Goal: Task Accomplishment & Management: Complete application form

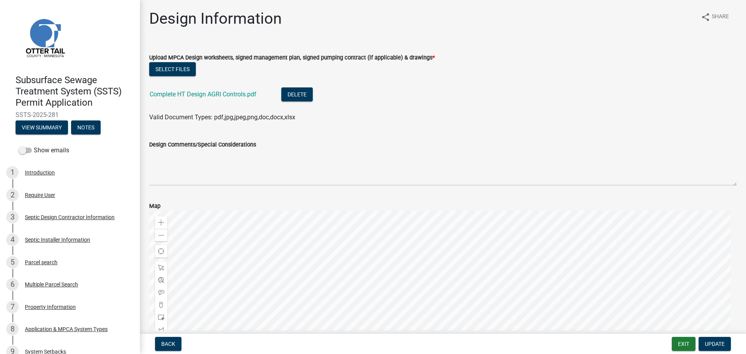
scroll to position [350, 0]
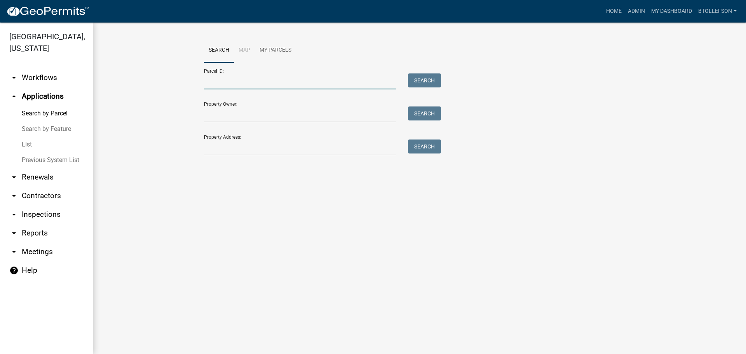
click at [246, 89] on input "Parcel ID:" at bounding box center [300, 81] width 192 height 16
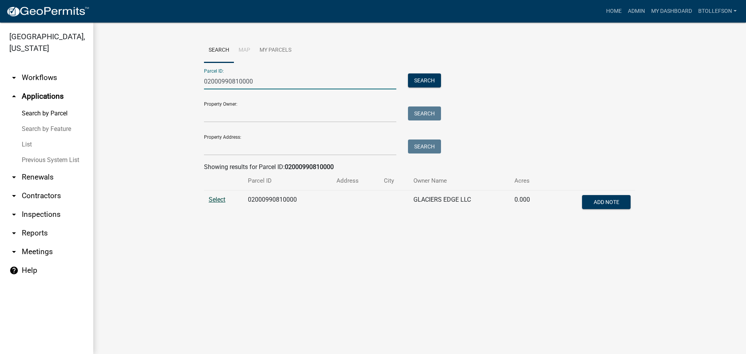
type input "02000990810000"
click at [218, 196] on span "Select" at bounding box center [217, 199] width 17 height 7
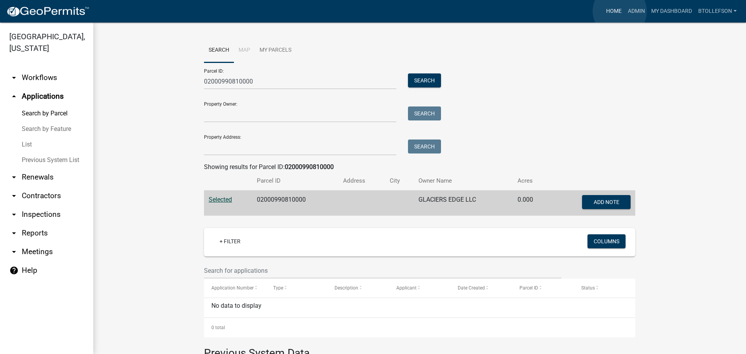
click at [620, 11] on link "Home" at bounding box center [614, 11] width 22 height 15
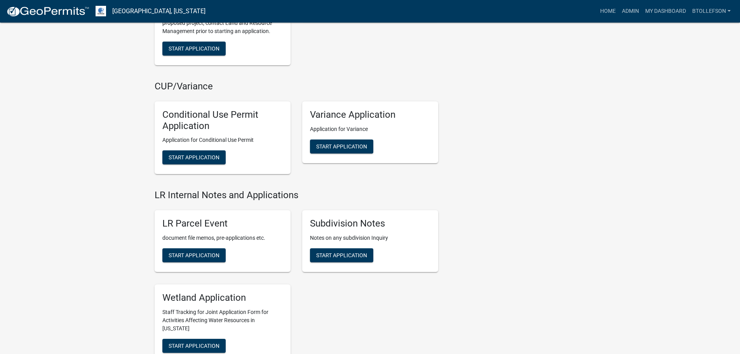
scroll to position [1010, 0]
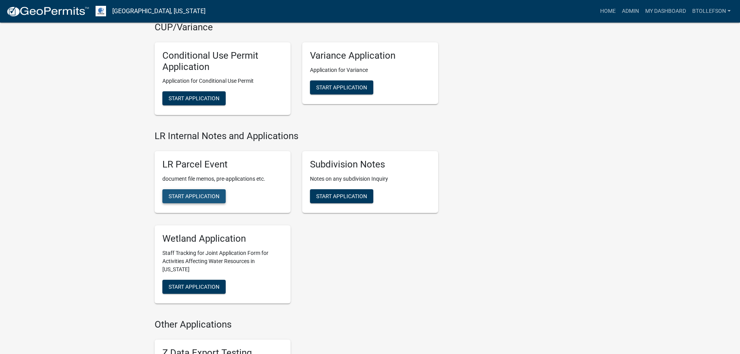
click at [198, 200] on button "Start Application" at bounding box center [193, 196] width 63 height 14
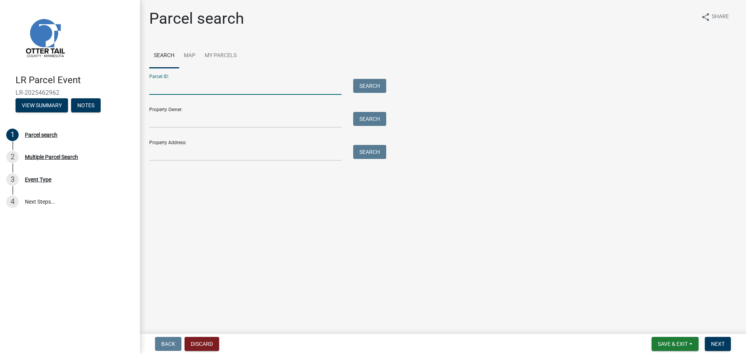
click at [208, 85] on input "Parcel ID:" at bounding box center [245, 87] width 192 height 16
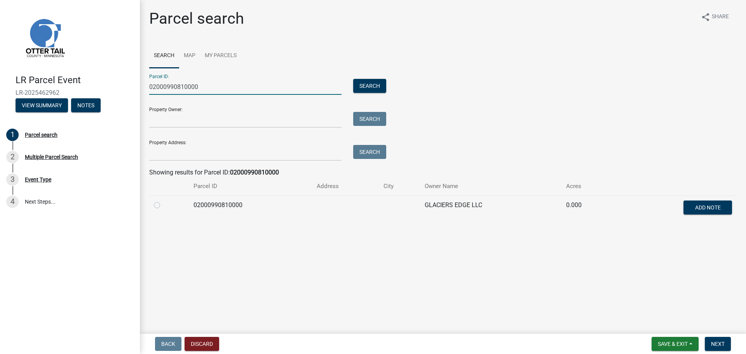
type input "02000990810000"
click at [163, 200] on label at bounding box center [163, 200] width 0 height 0
click at [163, 205] on input "radio" at bounding box center [165, 202] width 5 height 5
radio input "true"
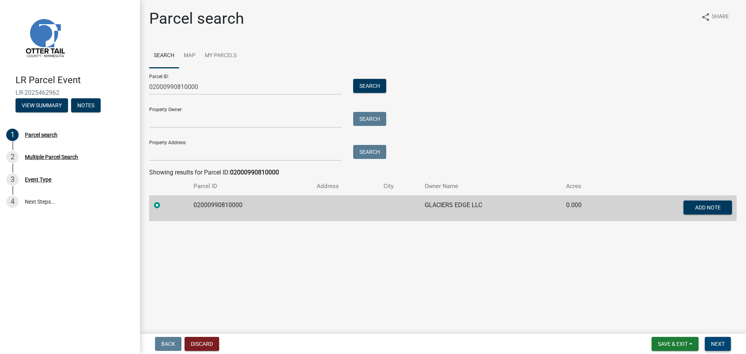
click at [724, 346] on span "Next" at bounding box center [718, 344] width 14 height 6
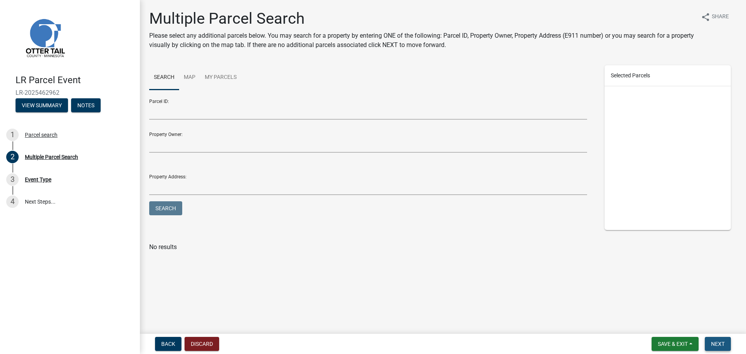
click at [722, 342] on span "Next" at bounding box center [718, 344] width 14 height 6
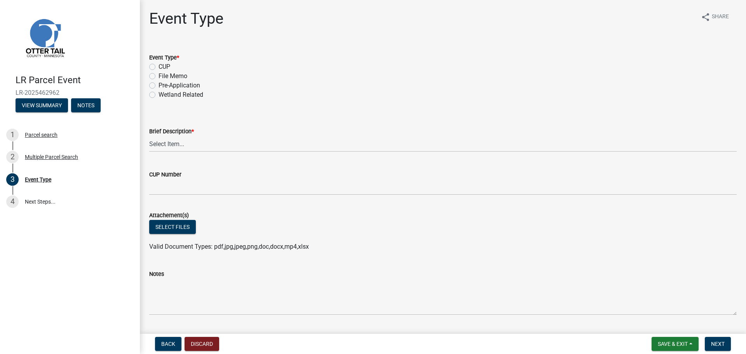
click at [158, 84] on label "Pre-Application" at bounding box center [179, 85] width 42 height 9
click at [158, 84] on input "Pre-Application" at bounding box center [160, 83] width 5 height 5
radio input "true"
click at [176, 146] on select "Select Item... Bluff Determination Building or Site line Complaint Corresponden…" at bounding box center [442, 144] width 587 height 16
click at [149, 136] on select "Select Item... Bluff Determination Building or Site line Complaint Corresponden…" at bounding box center [442, 144] width 587 height 16
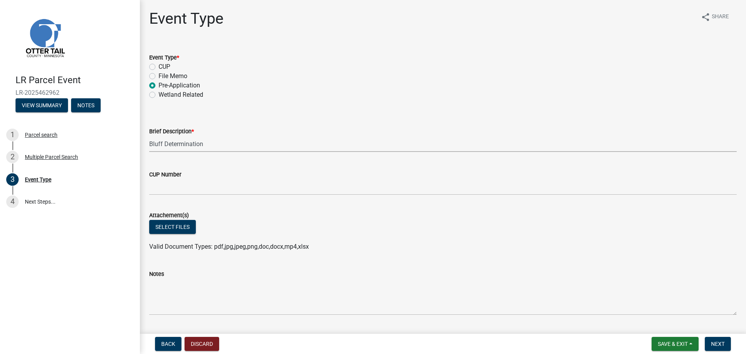
select select "55da662b-6549-4643-8e0a-b301edd3fefb"
click at [192, 146] on select "Select Item... Bluff Determination Building or Site line Complaint Corresponden…" at bounding box center [442, 144] width 587 height 16
click at [170, 229] on button "Select files" at bounding box center [172, 227] width 47 height 14
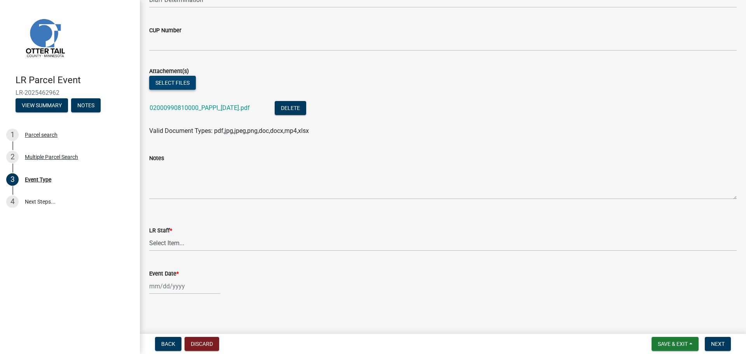
scroll to position [145, 0]
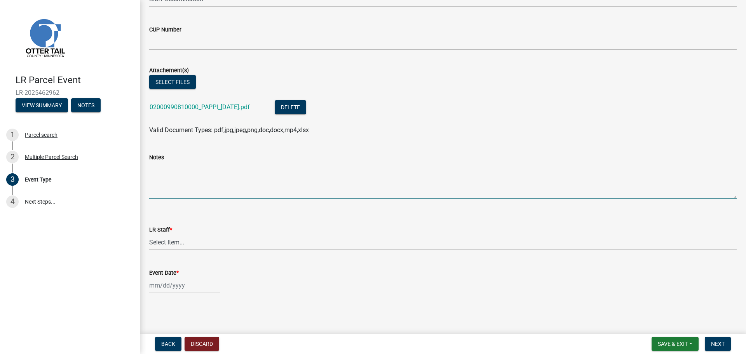
click at [213, 189] on textarea "Notes" at bounding box center [442, 180] width 587 height 37
type textarea "Placed 3 stakes along the 30' top of bluff setback."
click at [315, 172] on textarea "Placed 3 stakes along the 30' top of bluff setback." at bounding box center [442, 180] width 587 height 37
click at [229, 244] on select "Select Item... [PERSON_NAME] [PERSON_NAME] [PERSON_NAME] [PERSON_NAME] [PERSON_…" at bounding box center [442, 242] width 587 height 16
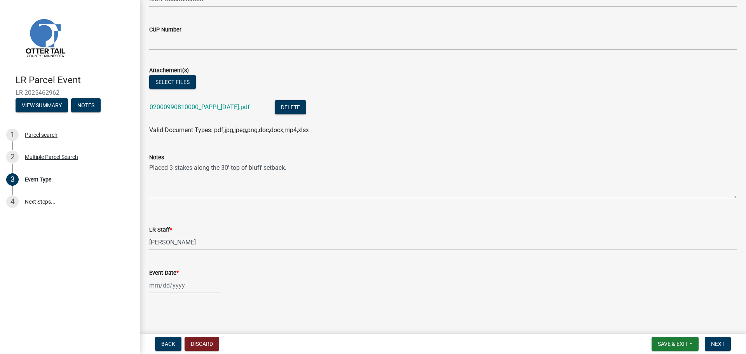
click at [149, 234] on select "Select Item... [PERSON_NAME] [PERSON_NAME] [PERSON_NAME] [PERSON_NAME] [PERSON_…" at bounding box center [442, 242] width 587 height 16
select select "55b171dc-ec57-498b-8d80-4b55e0b91b84"
select select "8"
select select "2025"
click at [193, 285] on div "[PERSON_NAME] Feb Mar Apr [PERSON_NAME][DATE] Oct Nov [DATE] 1526 1527 1528 152…" at bounding box center [184, 285] width 71 height 16
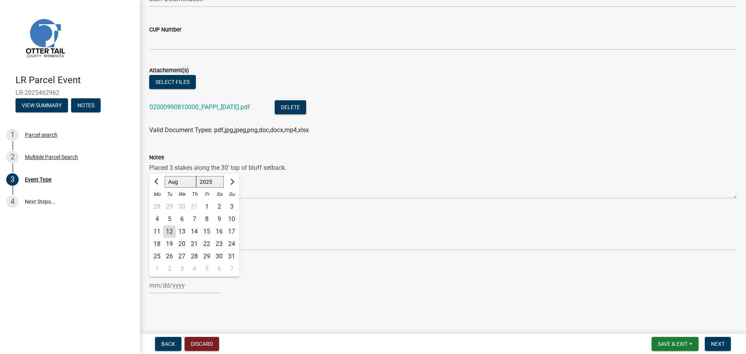
click at [195, 216] on div "7" at bounding box center [194, 219] width 12 height 12
type input "[DATE]"
click at [715, 350] on button "Next" at bounding box center [718, 344] width 26 height 14
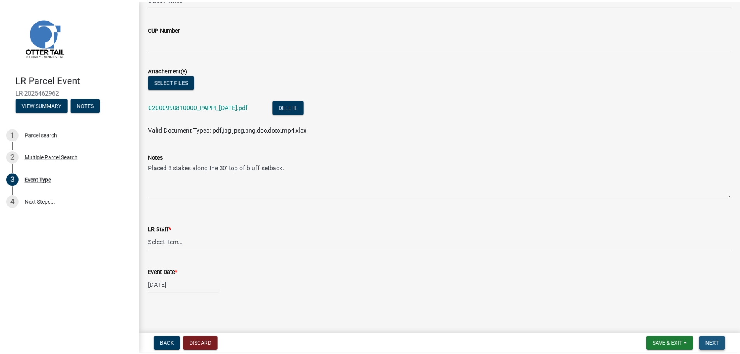
scroll to position [0, 0]
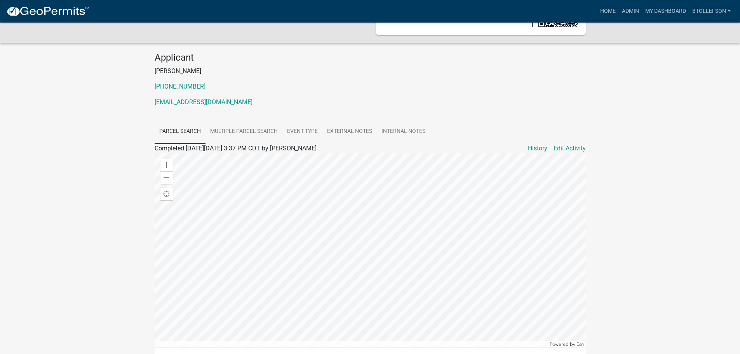
scroll to position [78, 0]
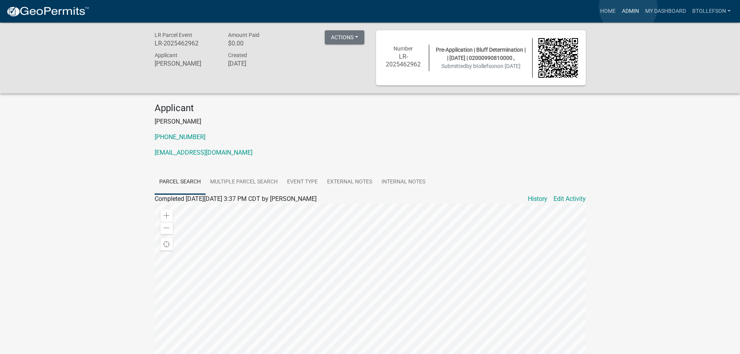
click at [628, 7] on link "Admin" at bounding box center [630, 11] width 23 height 15
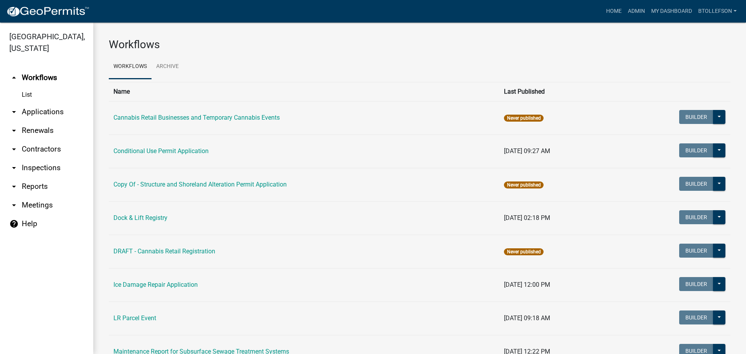
click at [59, 113] on link "arrow_drop_down Applications" at bounding box center [46, 112] width 93 height 19
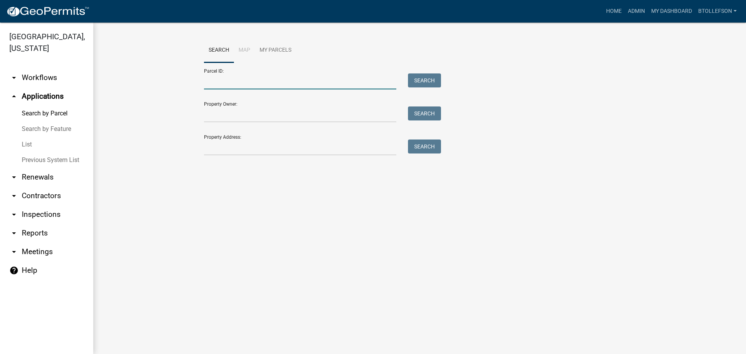
click at [233, 84] on input "Parcel ID:" at bounding box center [300, 81] width 192 height 16
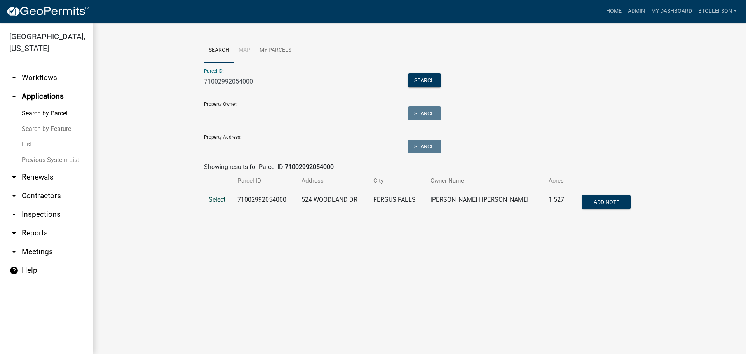
type input "71002992054000"
click at [223, 198] on span "Select" at bounding box center [217, 199] width 17 height 7
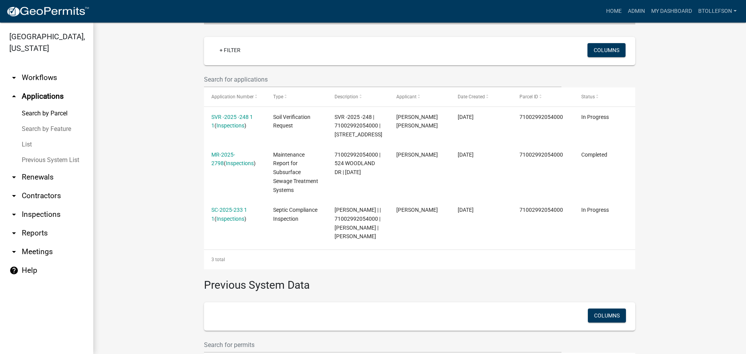
scroll to position [194, 0]
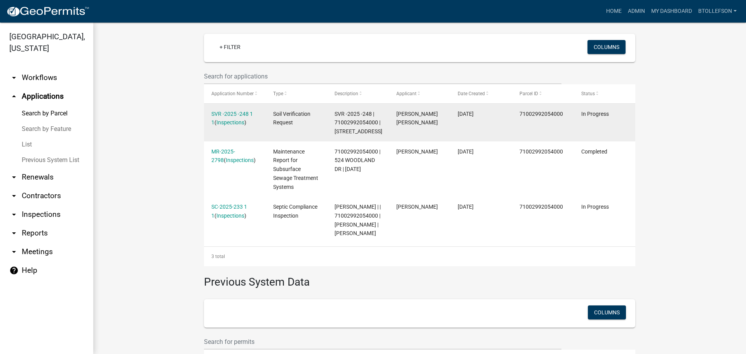
click at [217, 109] on datatable-body-cell "SVR -2025 -248 1 1 ( Inspections )" at bounding box center [235, 123] width 62 height 38
click at [221, 112] on link "SVR -2025 -248 1 1" at bounding box center [232, 118] width 42 height 15
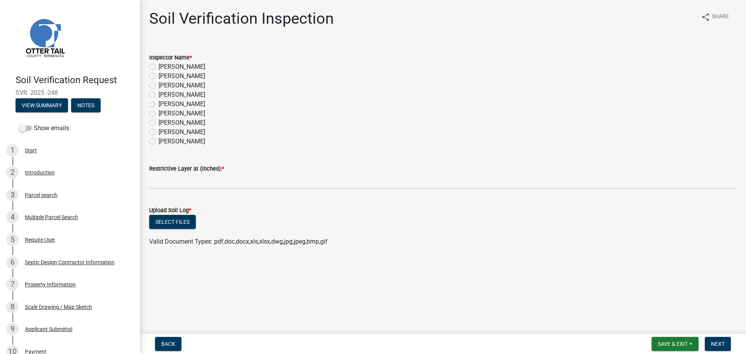
click at [158, 84] on label "[PERSON_NAME]" at bounding box center [181, 85] width 47 height 9
click at [158, 84] on input "[PERSON_NAME]" at bounding box center [160, 83] width 5 height 5
radio input "true"
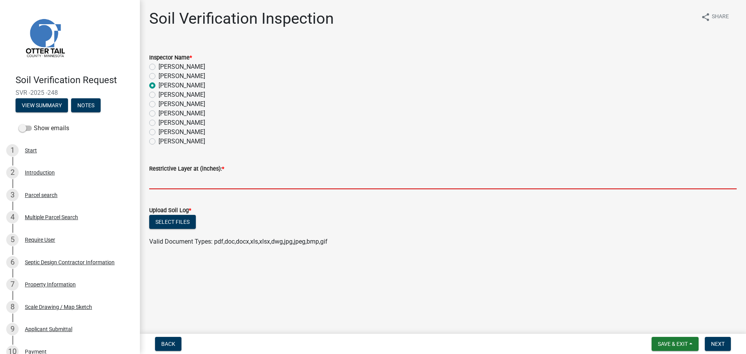
drag, startPoint x: 176, startPoint y: 184, endPoint x: 171, endPoint y: 183, distance: 5.3
click at [176, 184] on input "text" at bounding box center [442, 181] width 587 height 16
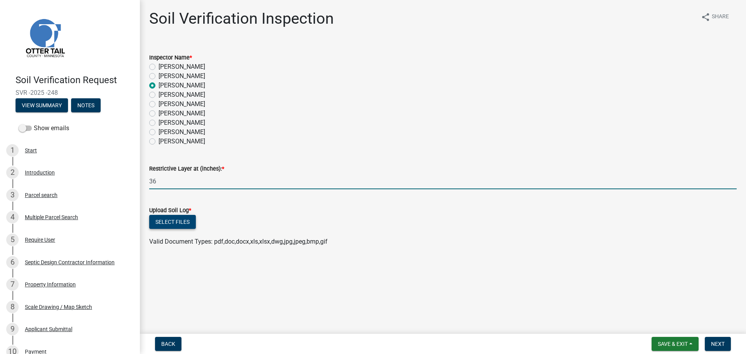
type input "36"
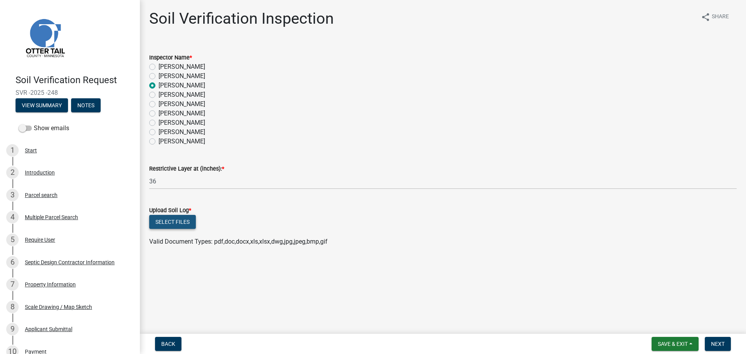
click at [176, 221] on button "Select files" at bounding box center [172, 222] width 47 height 14
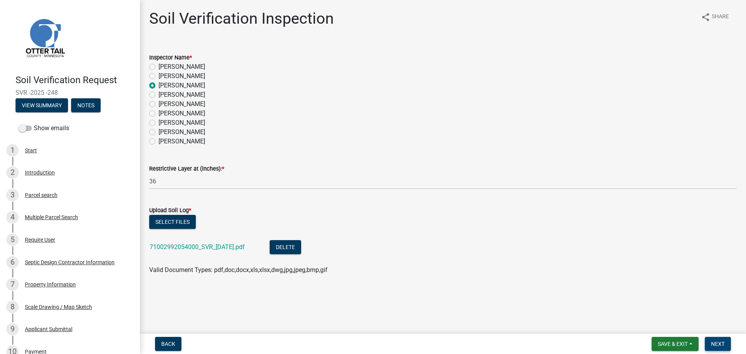
click at [718, 345] on span "Next" at bounding box center [718, 344] width 14 height 6
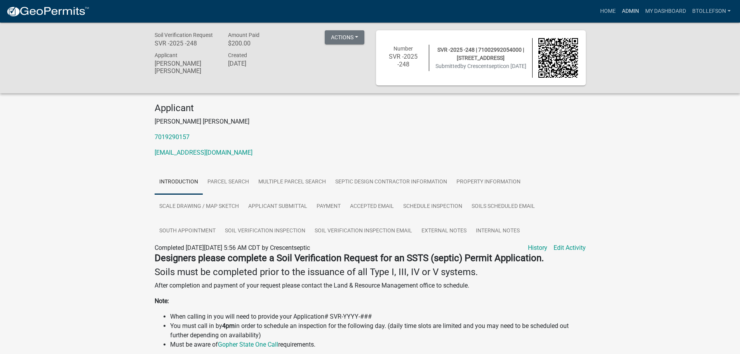
click at [626, 10] on link "Admin" at bounding box center [630, 11] width 23 height 15
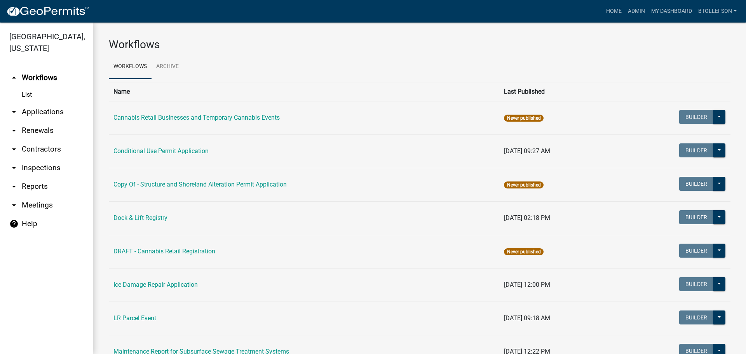
drag, startPoint x: 22, startPoint y: 111, endPoint x: 43, endPoint y: 115, distance: 21.3
click at [23, 111] on link "arrow_drop_down Applications" at bounding box center [46, 112] width 93 height 19
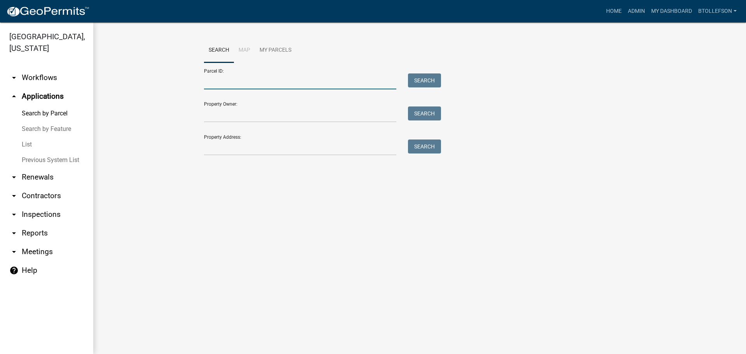
click at [236, 82] on input "Parcel ID:" at bounding box center [300, 81] width 192 height 16
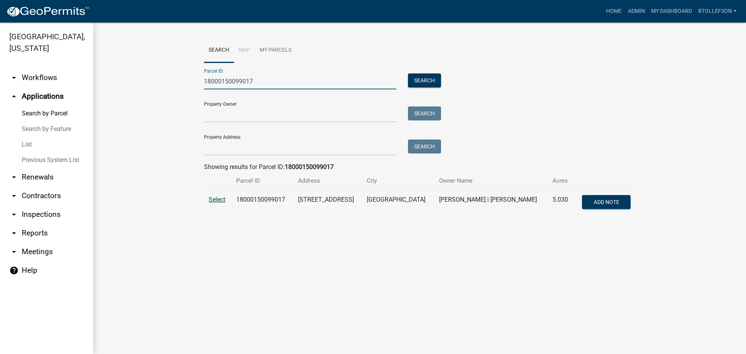
type input "18000150099017"
click at [212, 199] on span "Select" at bounding box center [217, 199] width 17 height 7
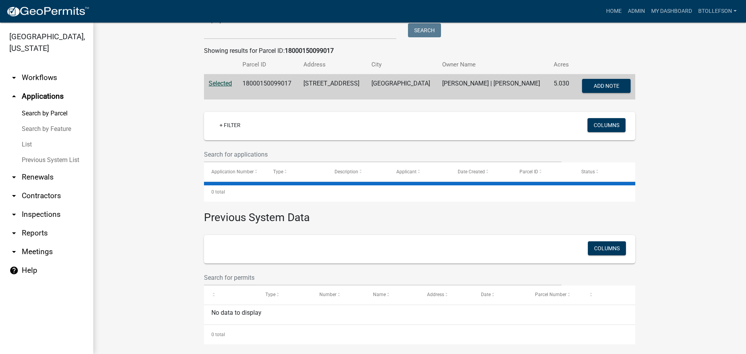
scroll to position [124, 0]
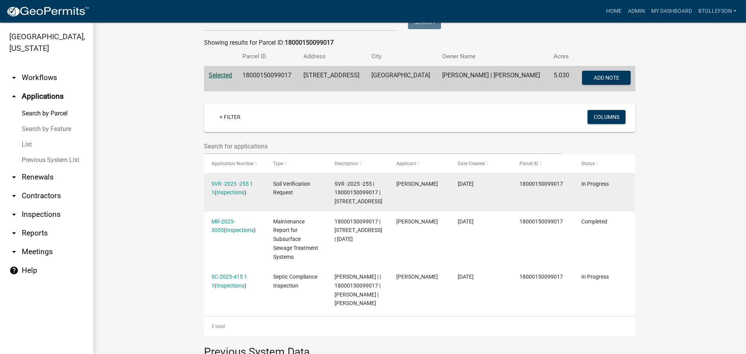
click at [221, 190] on div "SVR -2025 -255 1 1 ( Inspections )" at bounding box center [234, 188] width 47 height 18
click at [221, 185] on link "SVR -2025 -255 1 1" at bounding box center [232, 188] width 42 height 15
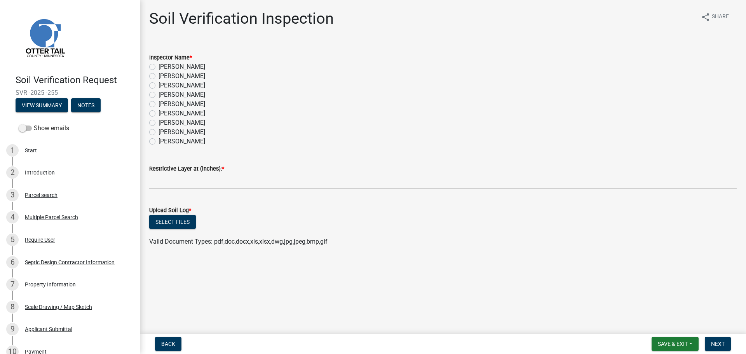
click at [158, 84] on label "[PERSON_NAME]" at bounding box center [181, 85] width 47 height 9
click at [158, 84] on input "[PERSON_NAME]" at bounding box center [160, 83] width 5 height 5
radio input "true"
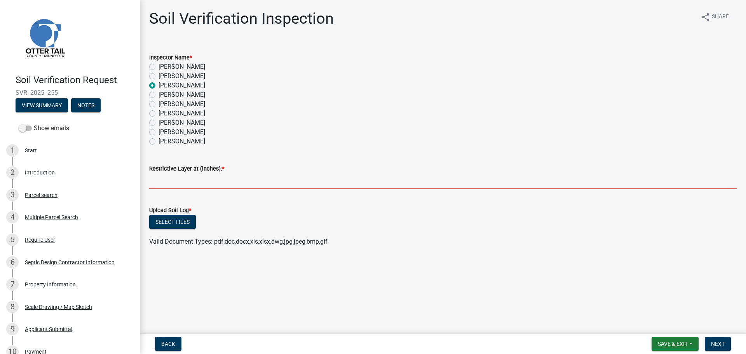
click at [190, 186] on input "text" at bounding box center [442, 181] width 587 height 16
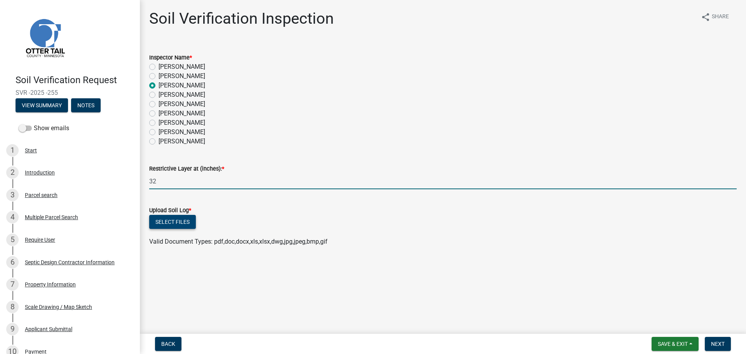
type input "32"
click at [164, 223] on button "Select files" at bounding box center [172, 222] width 47 height 14
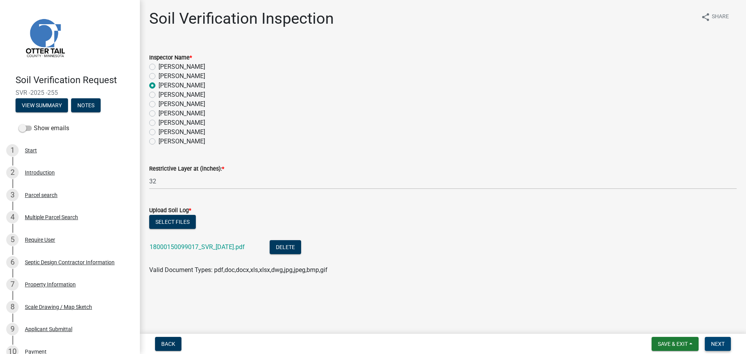
click at [722, 349] on button "Next" at bounding box center [718, 344] width 26 height 14
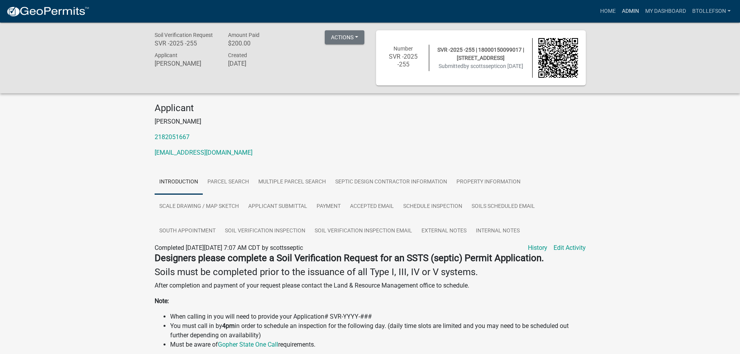
click at [634, 10] on link "Admin" at bounding box center [630, 11] width 23 height 15
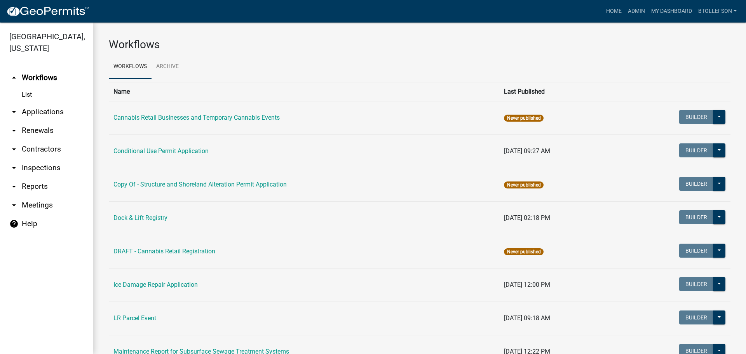
drag, startPoint x: 62, startPoint y: 108, endPoint x: 98, endPoint y: 111, distance: 36.3
click at [62, 108] on link "arrow_drop_down Applications" at bounding box center [46, 112] width 93 height 19
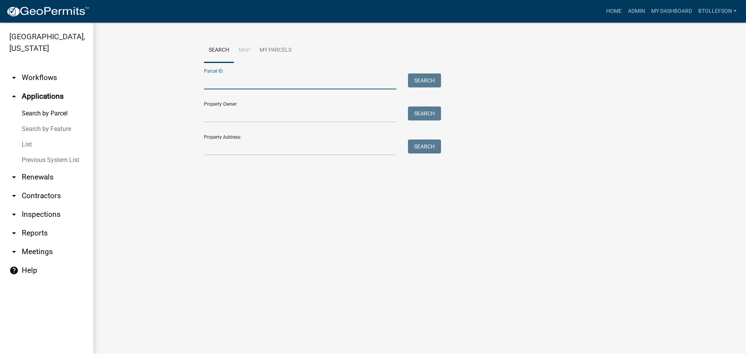
click at [233, 84] on input "Parcel ID:" at bounding box center [300, 81] width 192 height 16
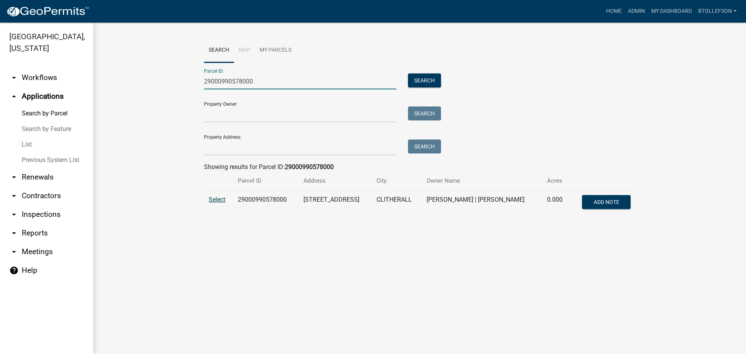
type input "29000990578000"
click at [225, 200] on span "Select" at bounding box center [217, 199] width 17 height 7
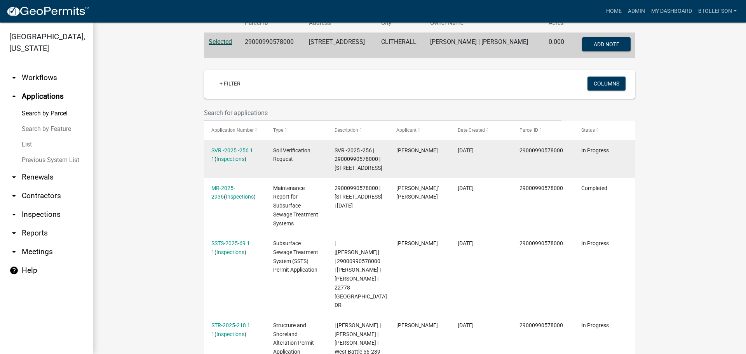
scroll to position [155, 0]
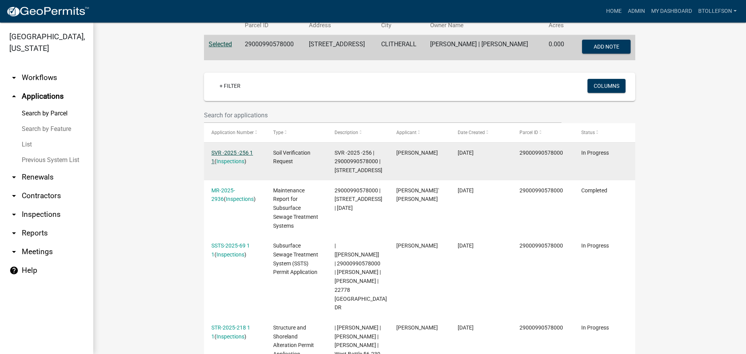
click at [223, 151] on link "SVR -2025 -256 1 1" at bounding box center [232, 157] width 42 height 15
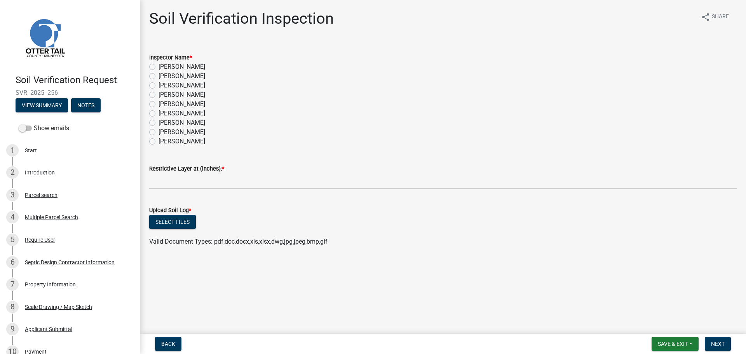
click at [158, 84] on label "[PERSON_NAME]" at bounding box center [181, 85] width 47 height 9
click at [158, 84] on input "[PERSON_NAME]" at bounding box center [160, 83] width 5 height 5
radio input "true"
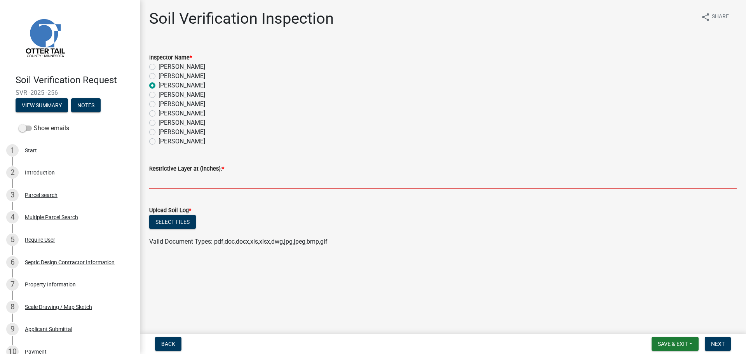
click at [232, 187] on input "text" at bounding box center [442, 181] width 587 height 16
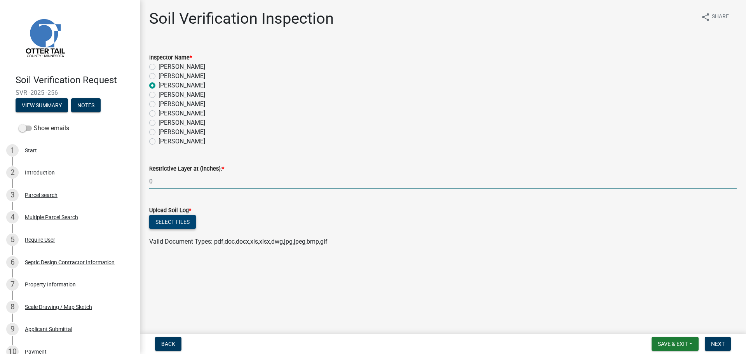
type input "0"
click at [164, 224] on button "Select files" at bounding box center [172, 222] width 47 height 14
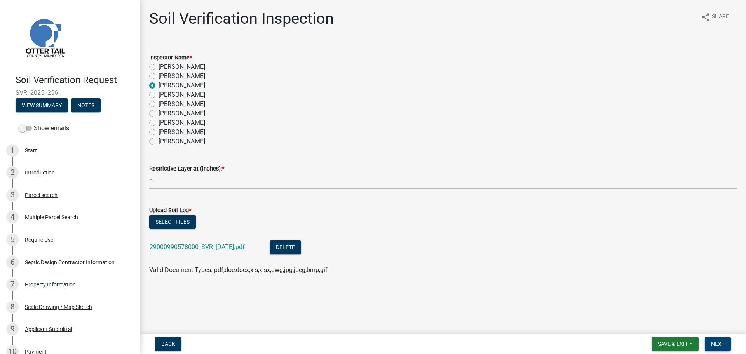
click at [707, 339] on button "Next" at bounding box center [718, 344] width 26 height 14
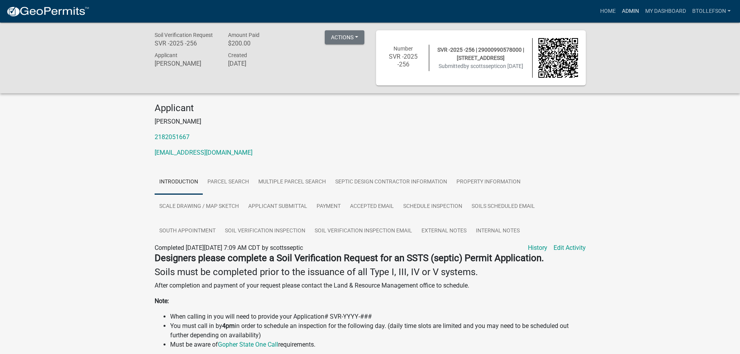
click at [625, 10] on link "Admin" at bounding box center [630, 11] width 23 height 15
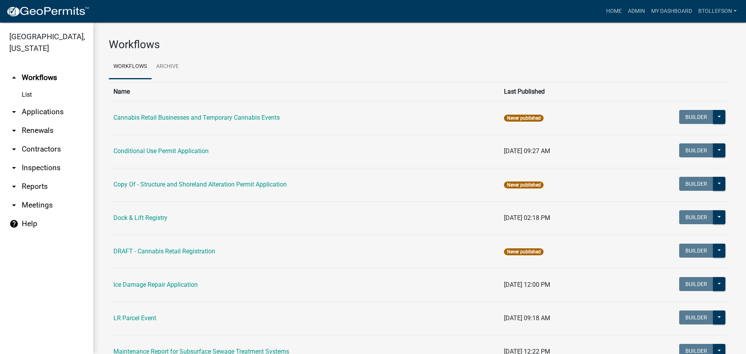
click at [32, 108] on link "arrow_drop_down Applications" at bounding box center [46, 112] width 93 height 19
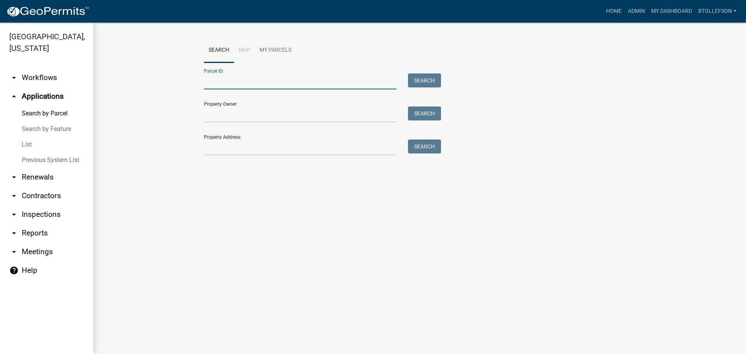
click at [248, 88] on input "Parcel ID:" at bounding box center [300, 81] width 192 height 16
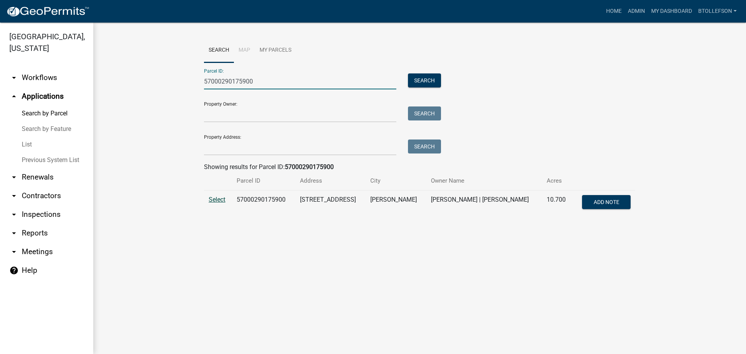
type input "57000290175900"
click at [212, 199] on span "Select" at bounding box center [217, 199] width 17 height 7
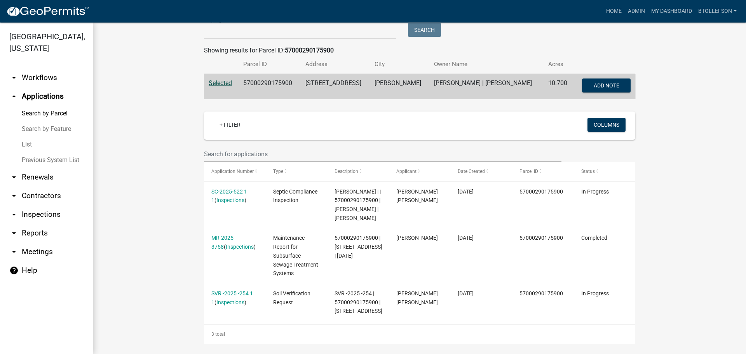
scroll to position [155, 0]
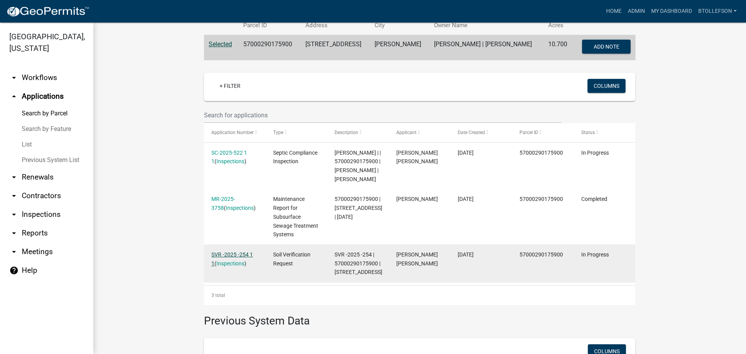
click at [237, 264] on link "SVR -2025 -254 1 1" at bounding box center [232, 258] width 42 height 15
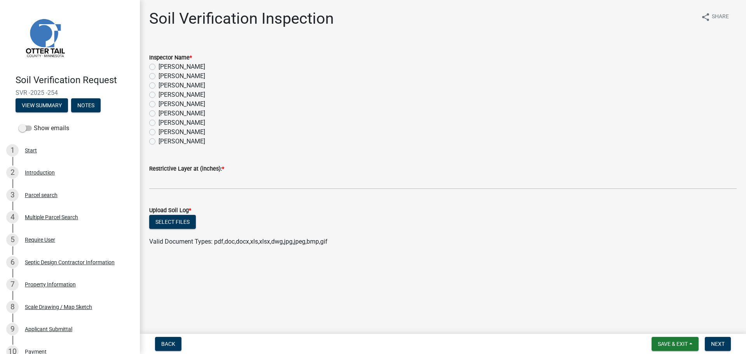
click at [158, 84] on label "[PERSON_NAME]" at bounding box center [181, 85] width 47 height 9
click at [158, 84] on input "[PERSON_NAME]" at bounding box center [160, 83] width 5 height 5
radio input "true"
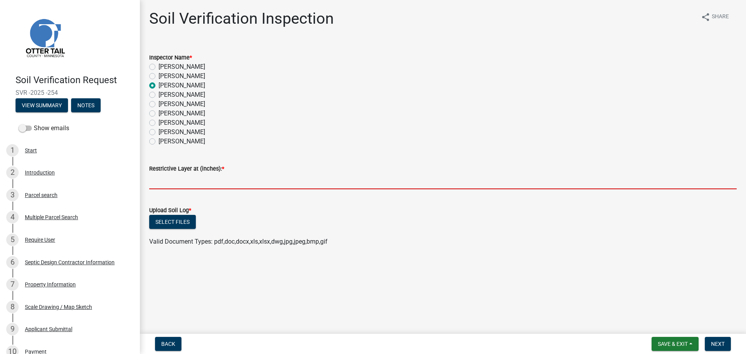
click at [174, 185] on input "text" at bounding box center [442, 181] width 587 height 16
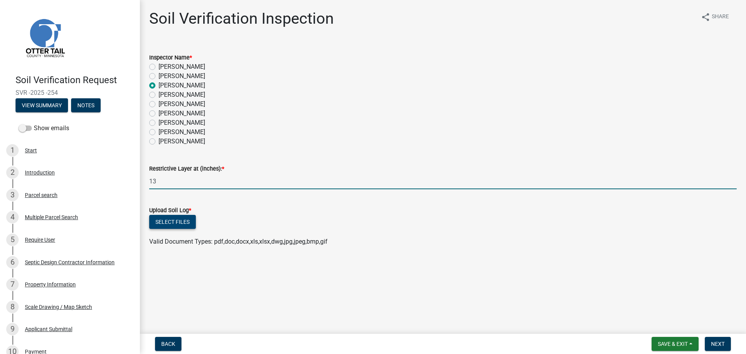
type input "13"
click at [173, 219] on button "Select files" at bounding box center [172, 222] width 47 height 14
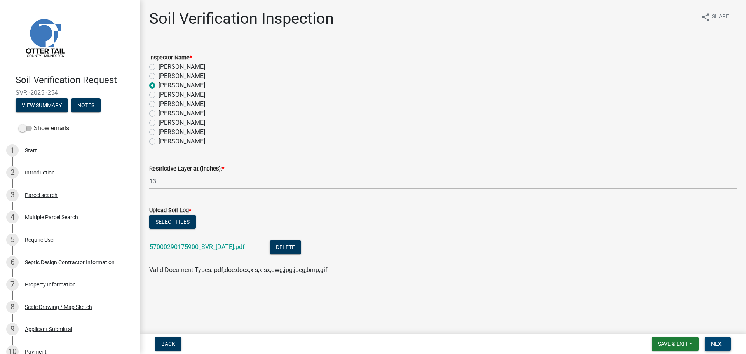
click at [717, 341] on span "Next" at bounding box center [718, 344] width 14 height 6
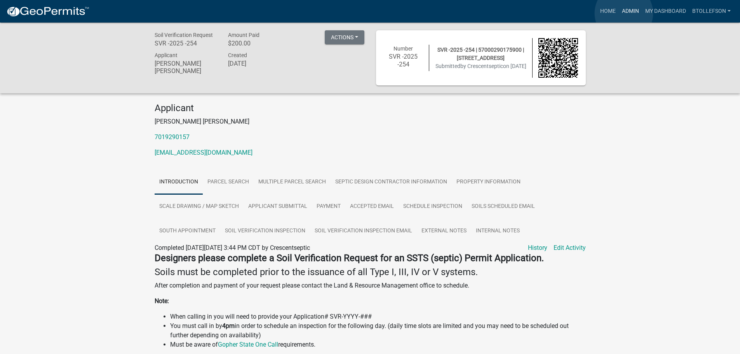
click at [624, 13] on link "Admin" at bounding box center [630, 11] width 23 height 15
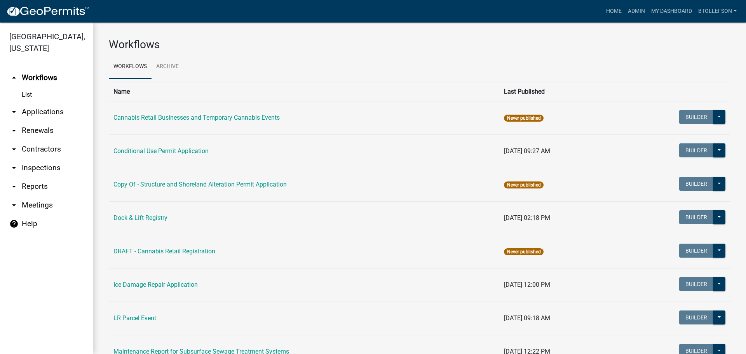
click at [57, 111] on link "arrow_drop_down Applications" at bounding box center [46, 112] width 93 height 19
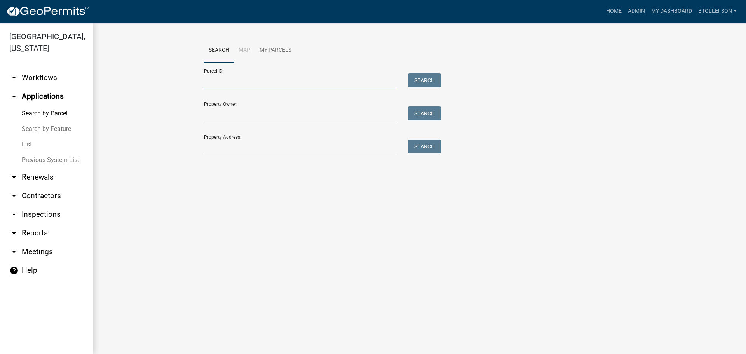
click at [297, 81] on input "Parcel ID:" at bounding box center [300, 81] width 192 height 16
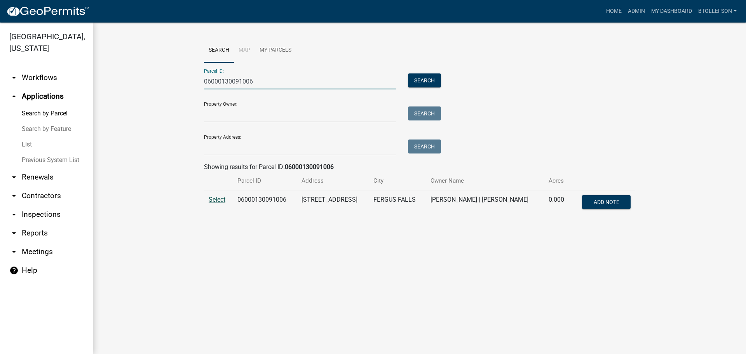
type input "06000130091006"
click at [213, 200] on span "Select" at bounding box center [217, 199] width 17 height 7
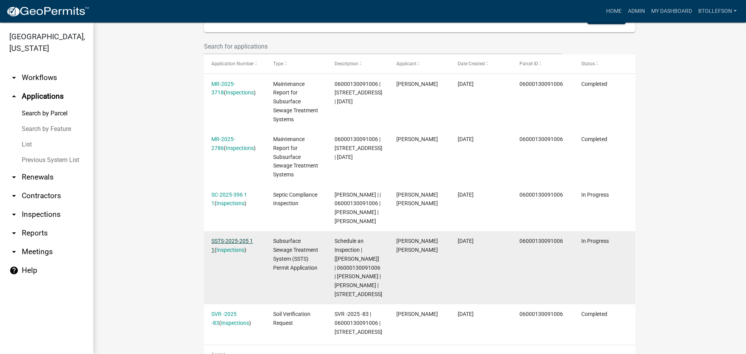
scroll to position [233, 0]
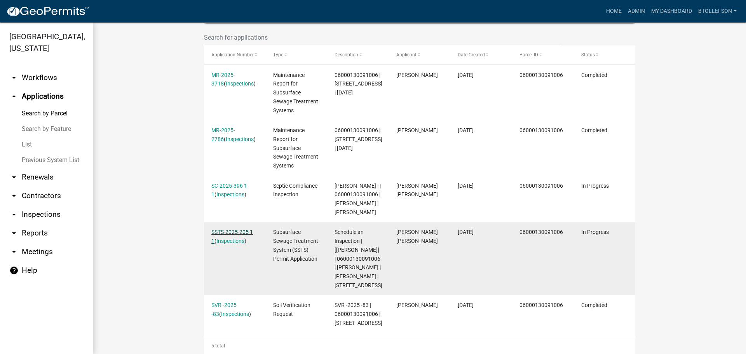
click at [231, 244] on link "SSTS-2025-205 1 1" at bounding box center [232, 236] width 42 height 15
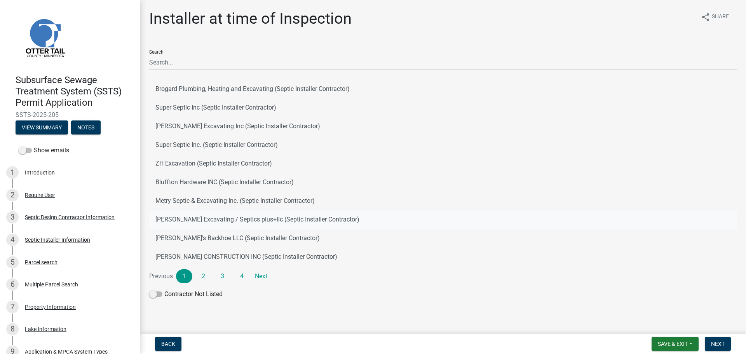
click at [270, 217] on button "[PERSON_NAME] Excavating / Septics plus+llc (Septic Installer Contractor)" at bounding box center [442, 219] width 587 height 19
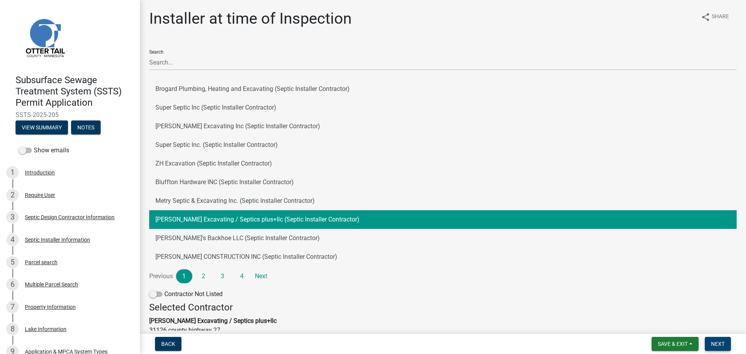
click at [716, 342] on span "Next" at bounding box center [718, 344] width 14 height 6
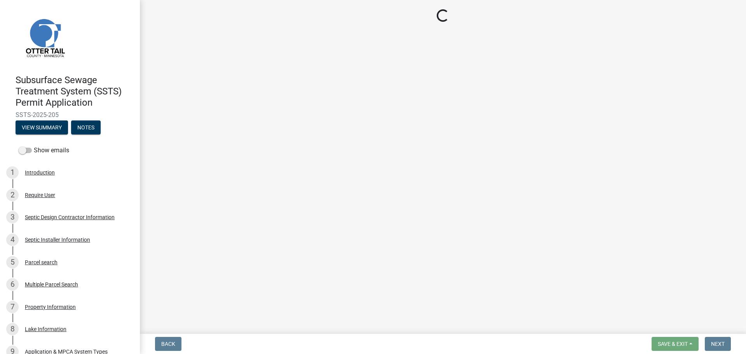
select select "710d5f49-2663-4e73-9718-d0c4e189f5ed"
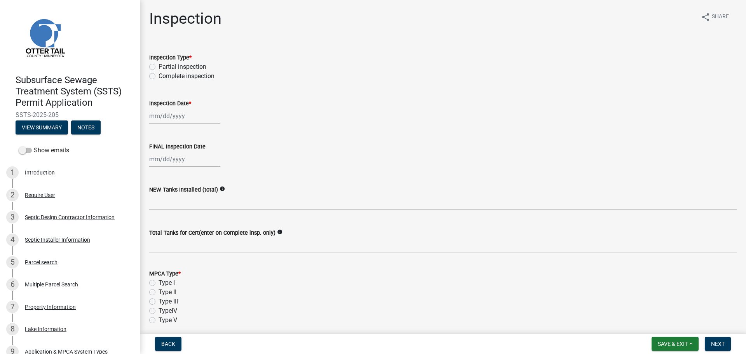
click at [158, 76] on label "Complete inspection" at bounding box center [186, 75] width 56 height 9
click at [158, 76] on input "Complete inspection" at bounding box center [160, 73] width 5 height 5
radio input "true"
click at [192, 117] on div at bounding box center [184, 116] width 71 height 16
select select "8"
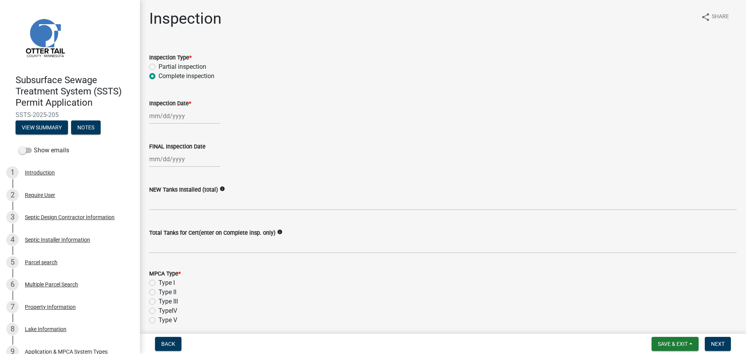
select select "2025"
click at [156, 182] on div "11" at bounding box center [157, 182] width 12 height 12
type input "[DATE]"
select select "8"
select select "2025"
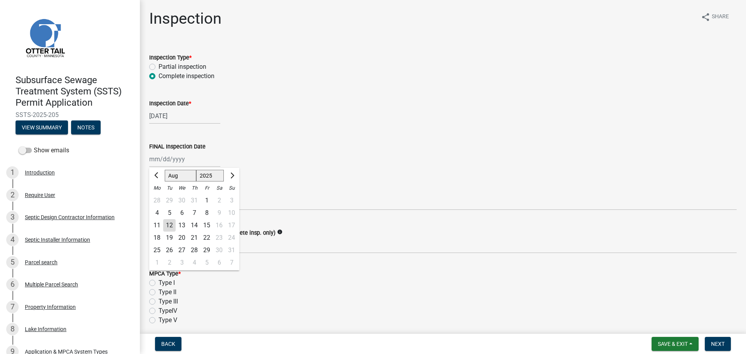
click at [181, 159] on div "[PERSON_NAME] Feb Mar Apr [PERSON_NAME][DATE] Oct Nov [DATE] 1526 1527 1528 152…" at bounding box center [184, 159] width 71 height 16
click at [159, 222] on div "11" at bounding box center [157, 225] width 12 height 12
type input "[DATE]"
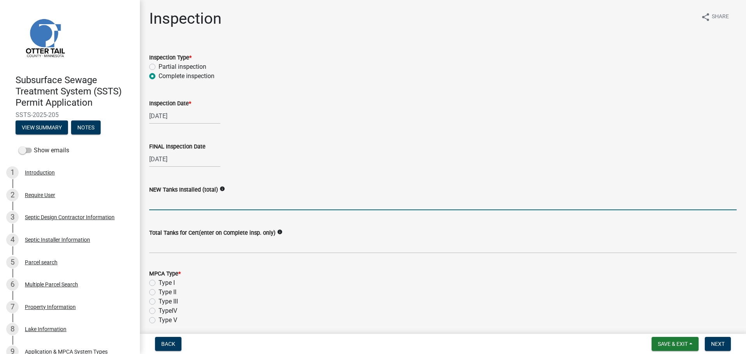
click at [167, 206] on input "text" at bounding box center [442, 202] width 587 height 16
type input "1"
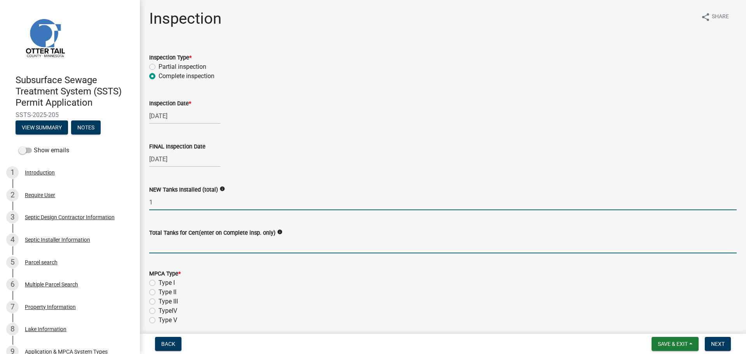
click at [255, 250] on input "Total Tanks for Cert(enter on Complete insp. only)" at bounding box center [442, 245] width 587 height 16
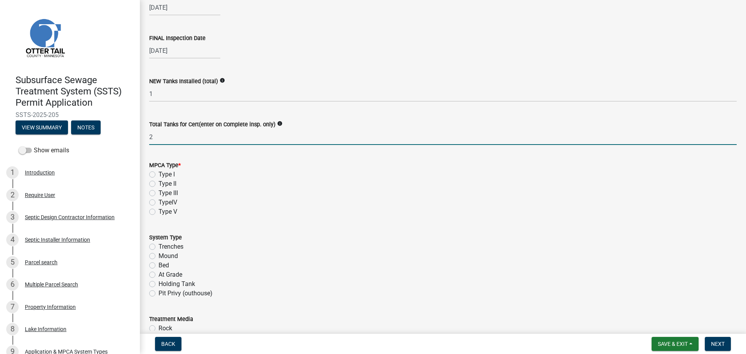
scroll to position [117, 0]
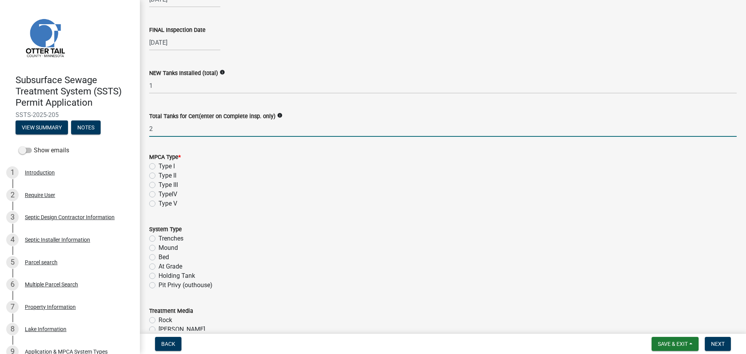
type input "2"
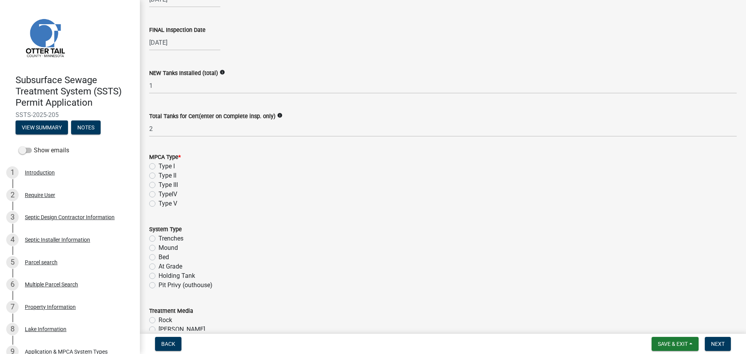
click at [158, 165] on label "Type I" at bounding box center [166, 166] width 16 height 9
click at [158, 165] on input "Type I" at bounding box center [160, 164] width 5 height 5
radio input "true"
click at [158, 245] on label "Mound" at bounding box center [167, 247] width 19 height 9
click at [158, 245] on input "Mound" at bounding box center [160, 245] width 5 height 5
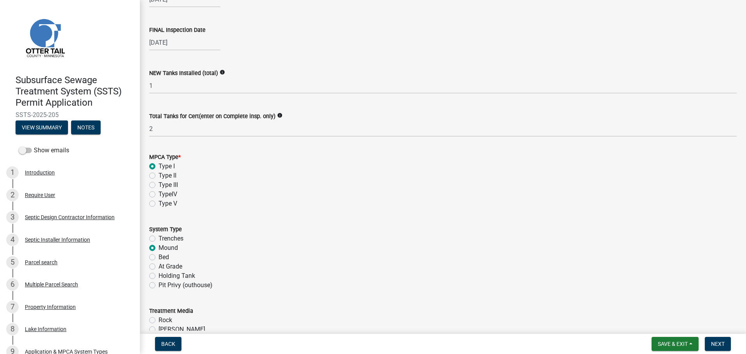
radio input "true"
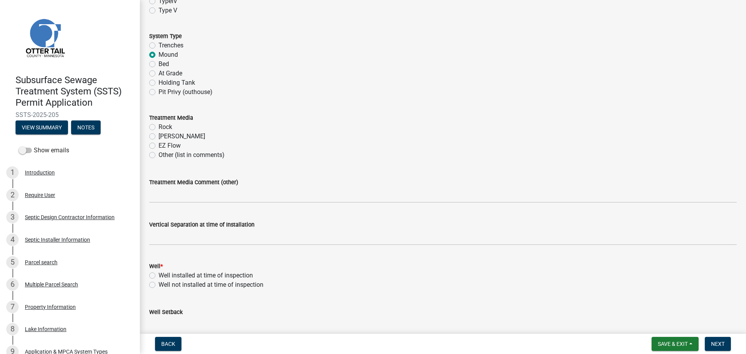
scroll to position [311, 0]
click at [158, 129] on label "Rock" at bounding box center [165, 125] width 14 height 9
click at [158, 126] on input "Rock" at bounding box center [160, 123] width 5 height 5
radio input "true"
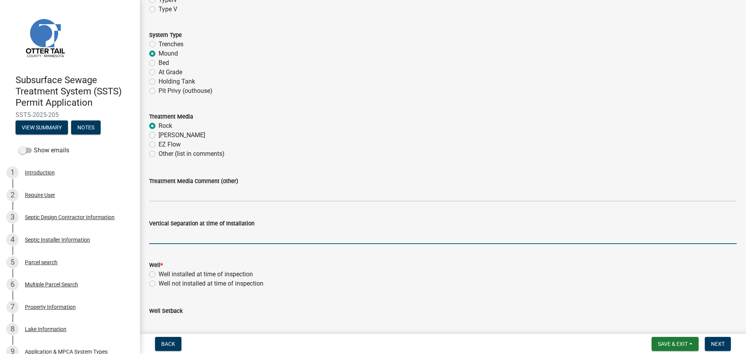
click at [179, 236] on input "text" at bounding box center [442, 236] width 587 height 16
type input "36"
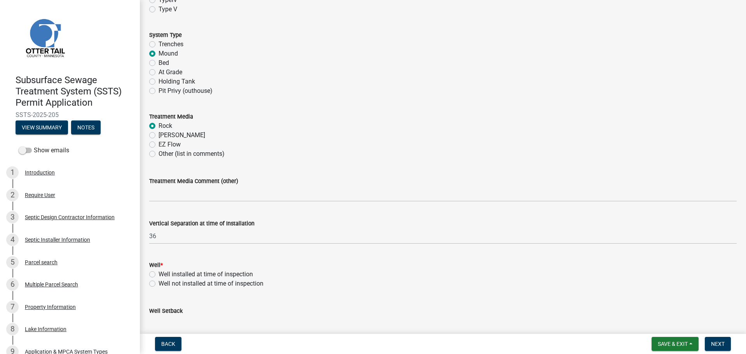
click at [429, 266] on div "Well *" at bounding box center [442, 264] width 587 height 9
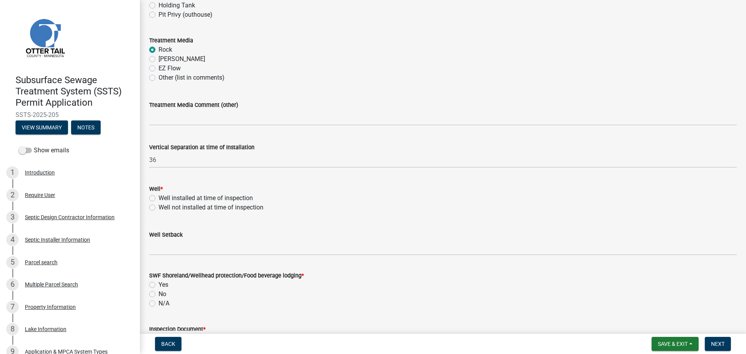
scroll to position [388, 0]
click at [685, 344] on span "Save & Exit" at bounding box center [673, 344] width 30 height 6
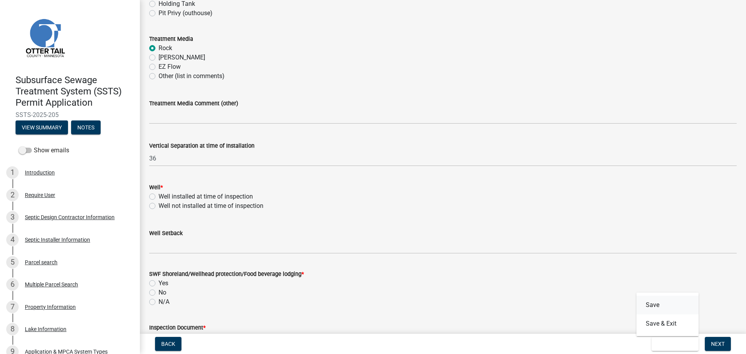
click at [661, 303] on button "Save" at bounding box center [667, 305] width 62 height 19
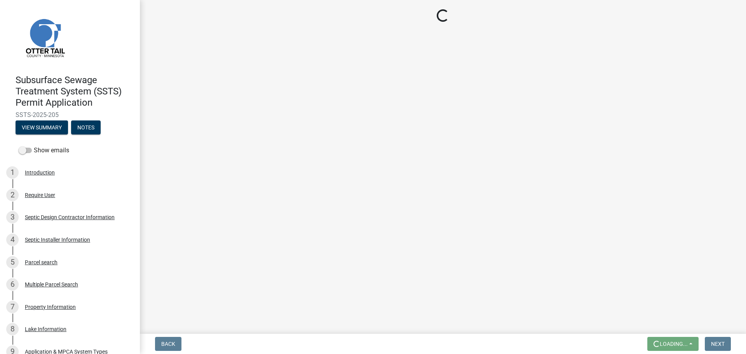
scroll to position [0, 0]
select select "710d5f49-2663-4e73-9718-d0c4e189f5ed"
